Goal: Information Seeking & Learning: Learn about a topic

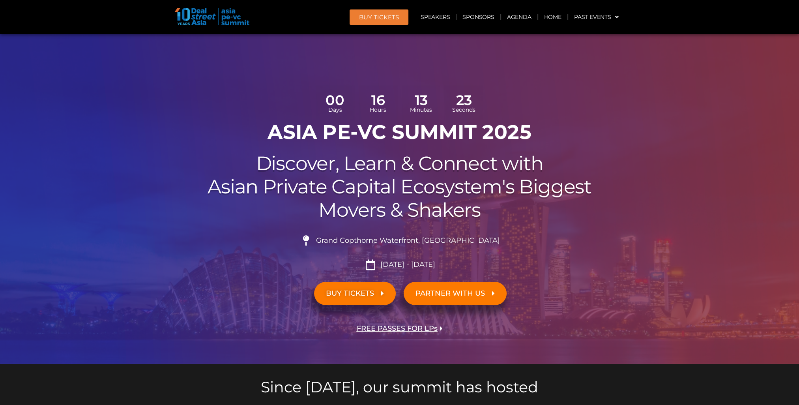
click at [299, 199] on h2 "Discover, Learn & Connect with Asian Private Capital Ecosystem's Biggest Movers…" at bounding box center [400, 186] width 442 height 69
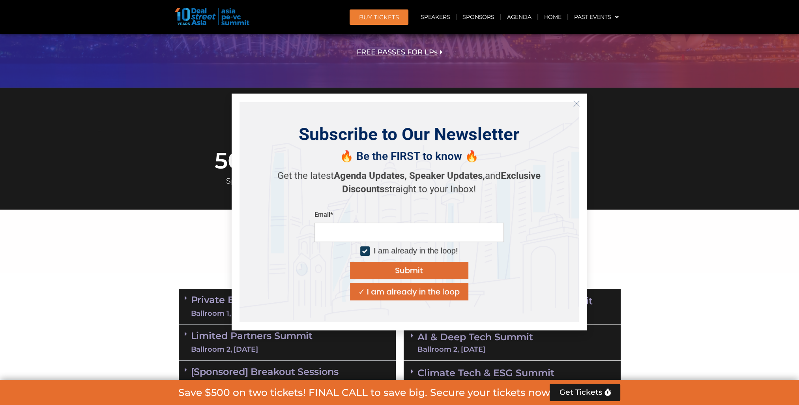
scroll to position [118, 0]
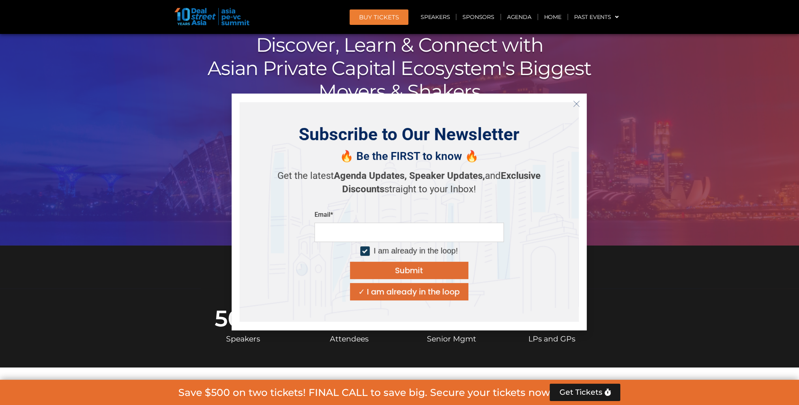
click at [576, 107] on icon "Close" at bounding box center [576, 103] width 7 height 7
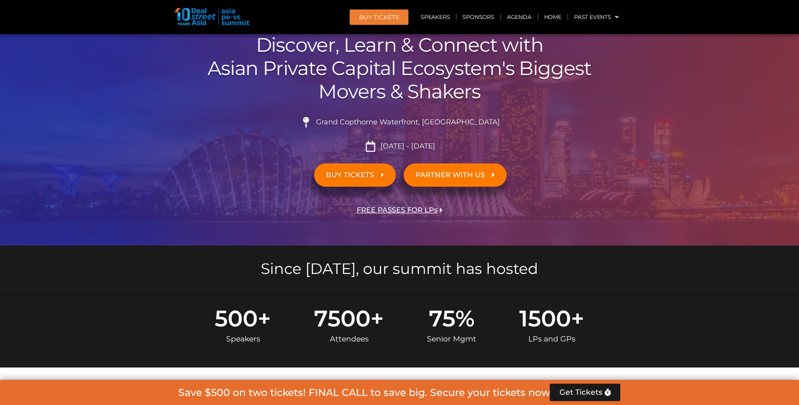
scroll to position [0, 0]
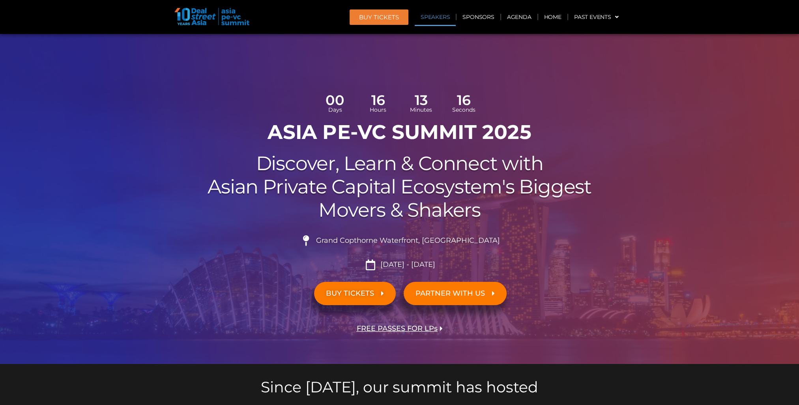
click at [442, 19] on link "Speakers" at bounding box center [435, 17] width 41 height 18
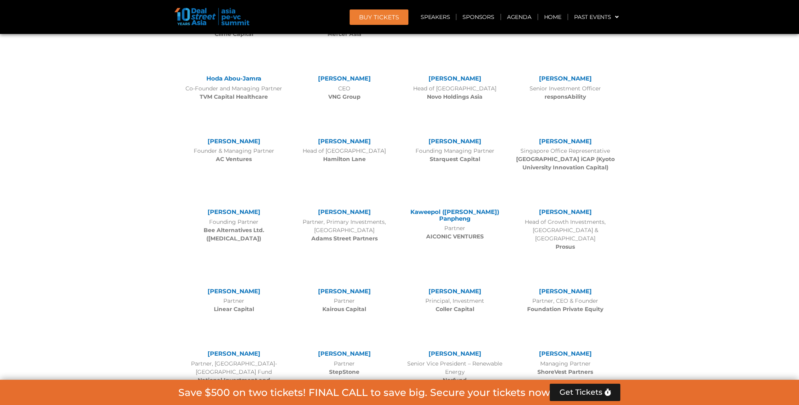
scroll to position [2763, 0]
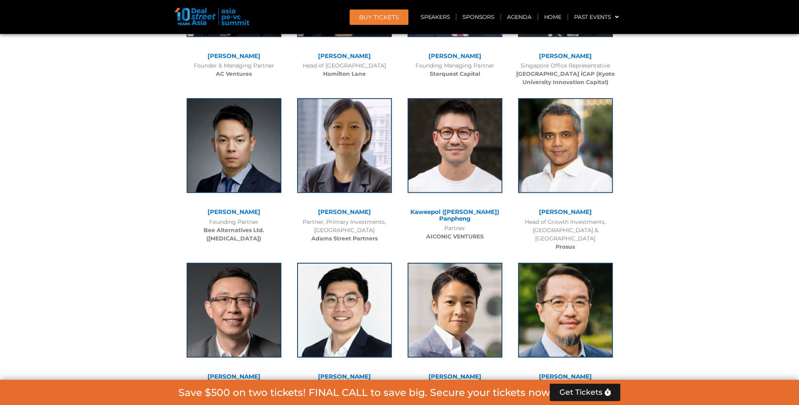
click at [425, 208] on link "Kaweepol ([PERSON_NAME]) Panpheng" at bounding box center [455, 215] width 89 height 14
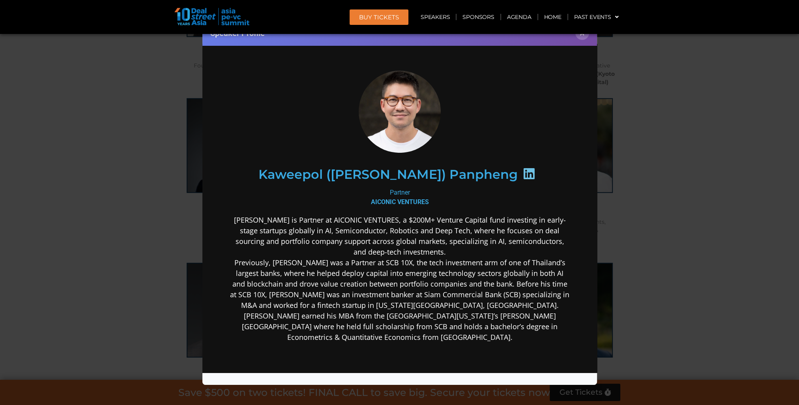
scroll to position [0, 0]
click at [439, 338] on p "[PERSON_NAME] is Partner at AICONIC VENTURES, a $200M+ Venture Capital fund inv…" at bounding box center [399, 279] width 341 height 128
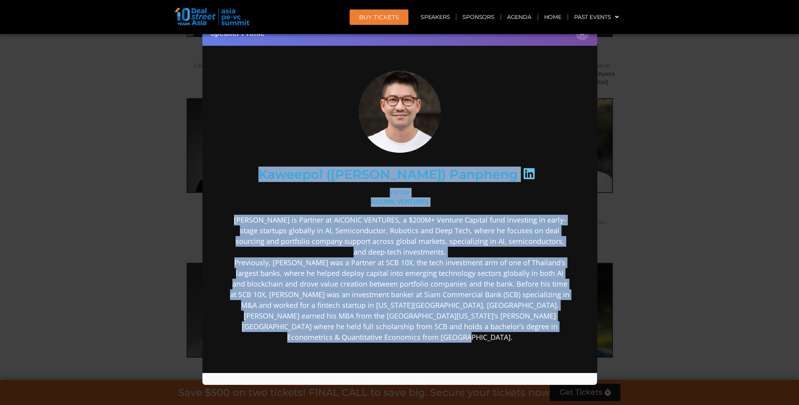
drag, startPoint x: 443, startPoint y: 339, endPoint x: 283, endPoint y: 167, distance: 234.3
click at [283, 167] on div "Kaweepol ([PERSON_NAME]) Panpheng Partner AICONIC VENTURES [PERSON_NAME] is Par…" at bounding box center [399, 269] width 341 height 397
copy div "Loremips (Dolor) Sitametc Adipisc ELITSED DOEIUSMO Tempo in Utlabor et DOLOREM …"
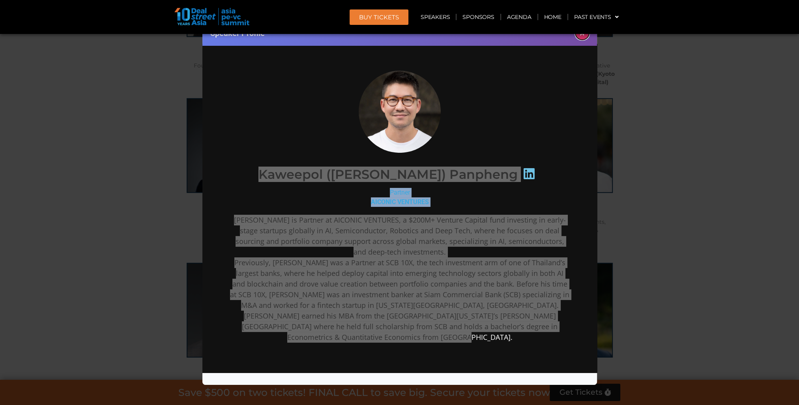
click at [582, 39] on button "×" at bounding box center [583, 33] width 14 height 14
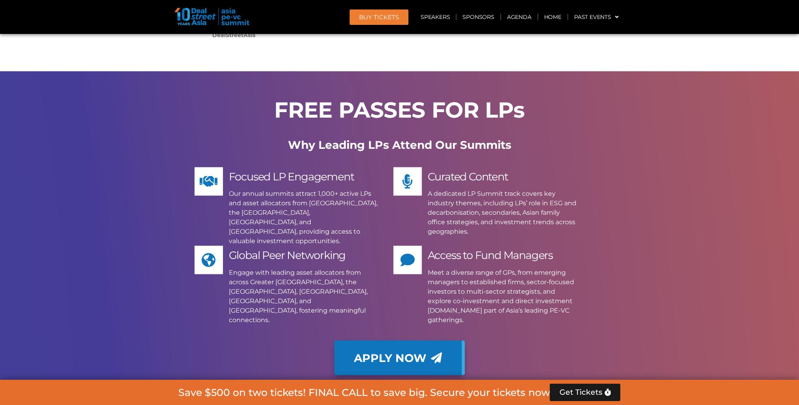
scroll to position [6276, 0]
